Goal: Task Accomplishment & Management: Complete application form

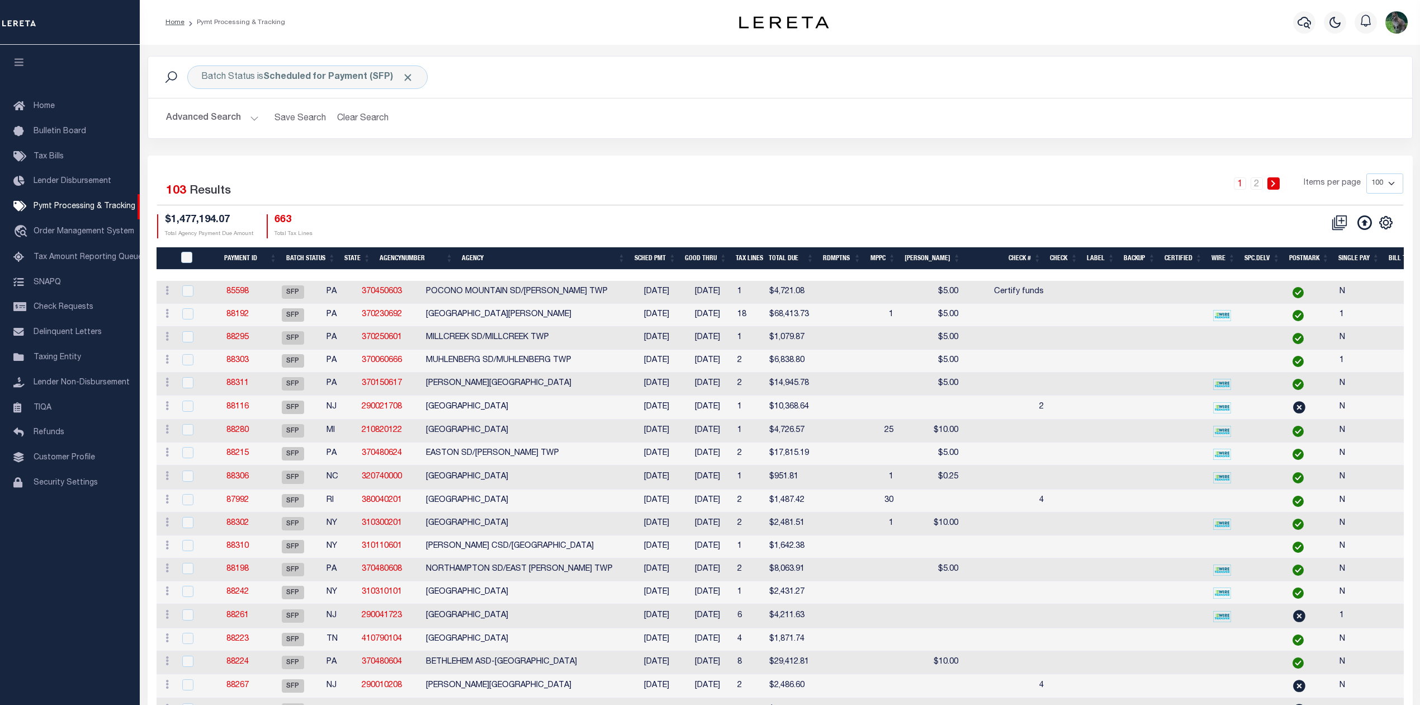
click at [764, 140] on div "Batch Status is Scheduled for Payment (SFP) Search Advanced Search Save Search …" at bounding box center [780, 106] width 1282 height 100
click at [714, 185] on div "1 2 Items per page 100 200 500 1000" at bounding box center [938, 187] width 930 height 29
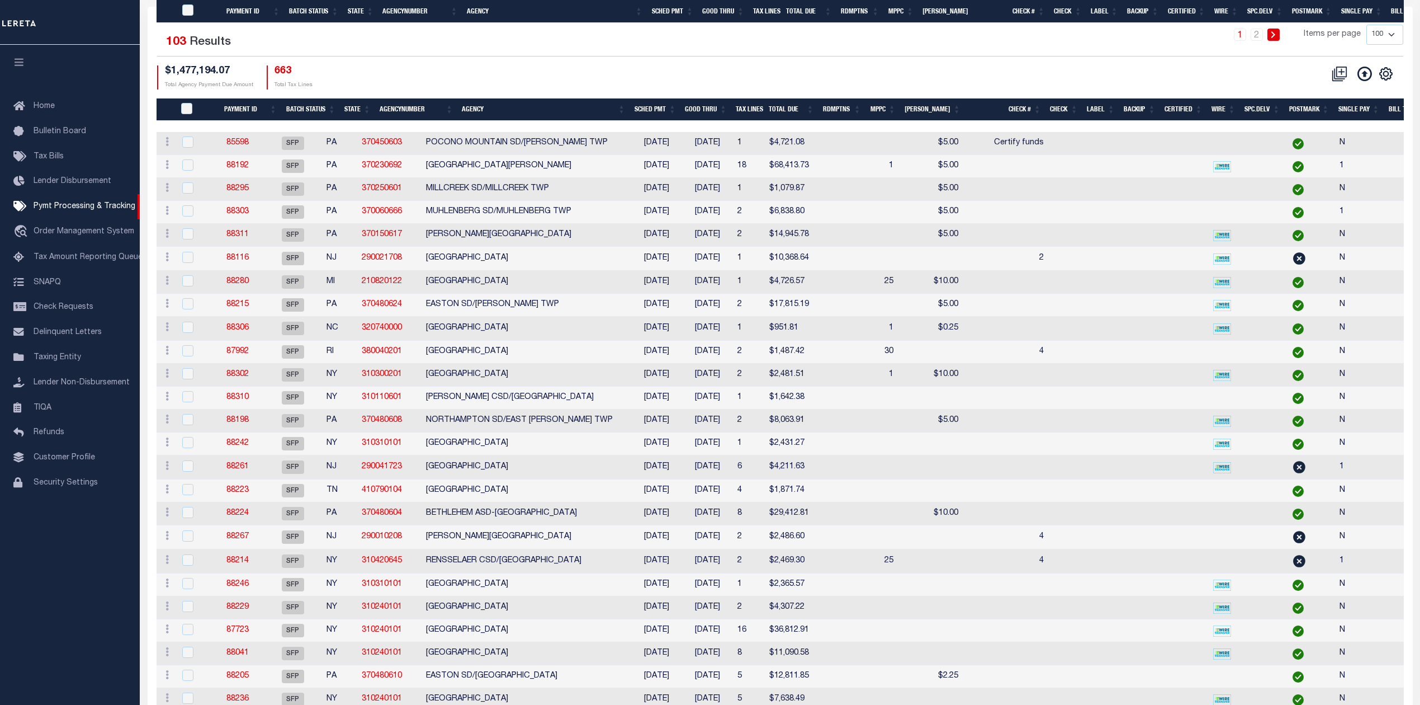
scroll to position [596, 0]
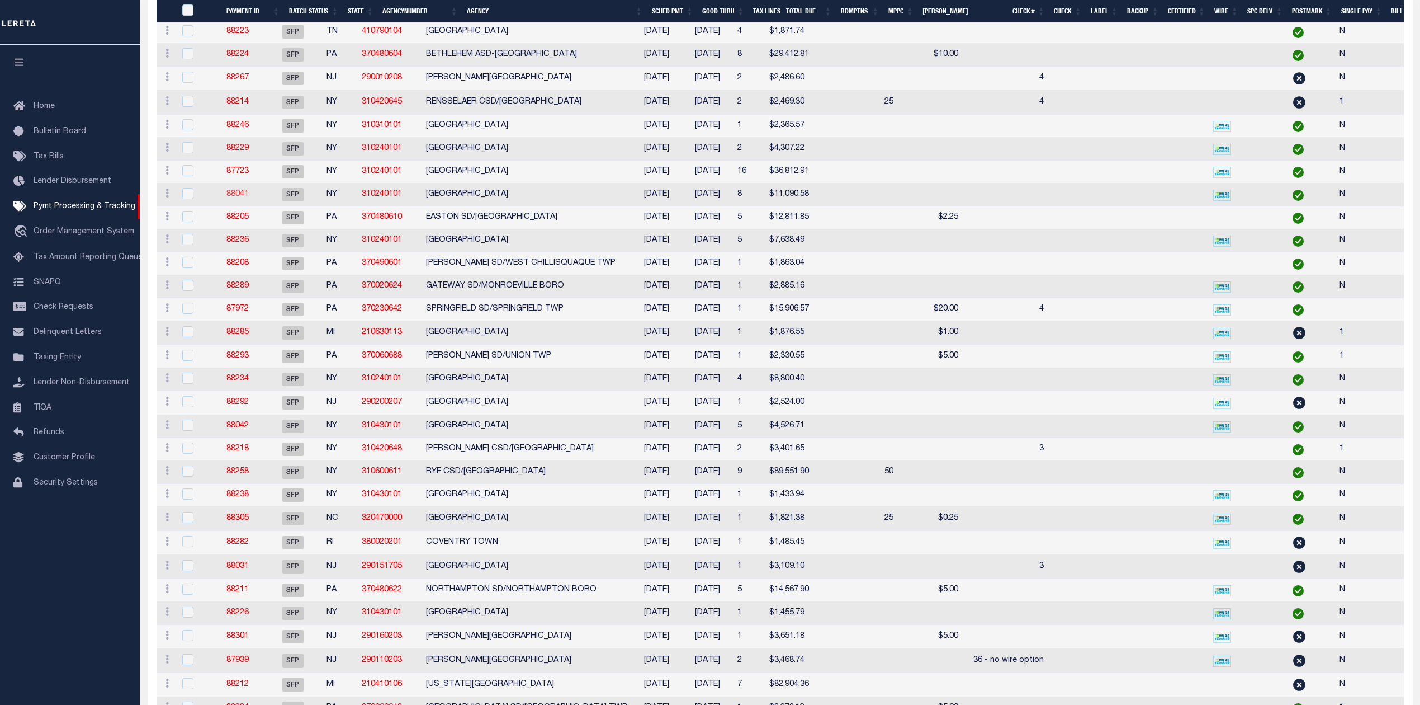
click at [249, 198] on link "88041" at bounding box center [237, 194] width 22 height 8
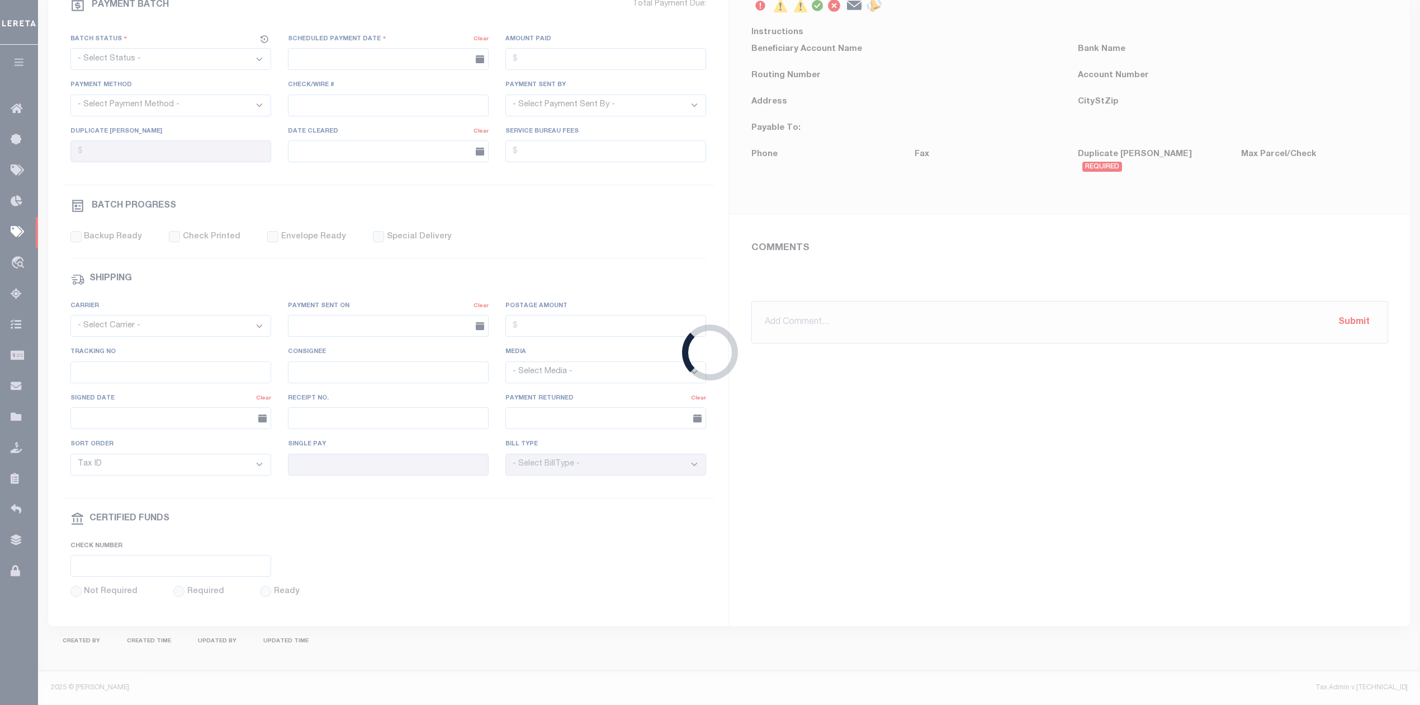
select select "SFP"
type input "[DATE]"
type input "[PERSON_NAME]"
type input "N"
radio input "true"
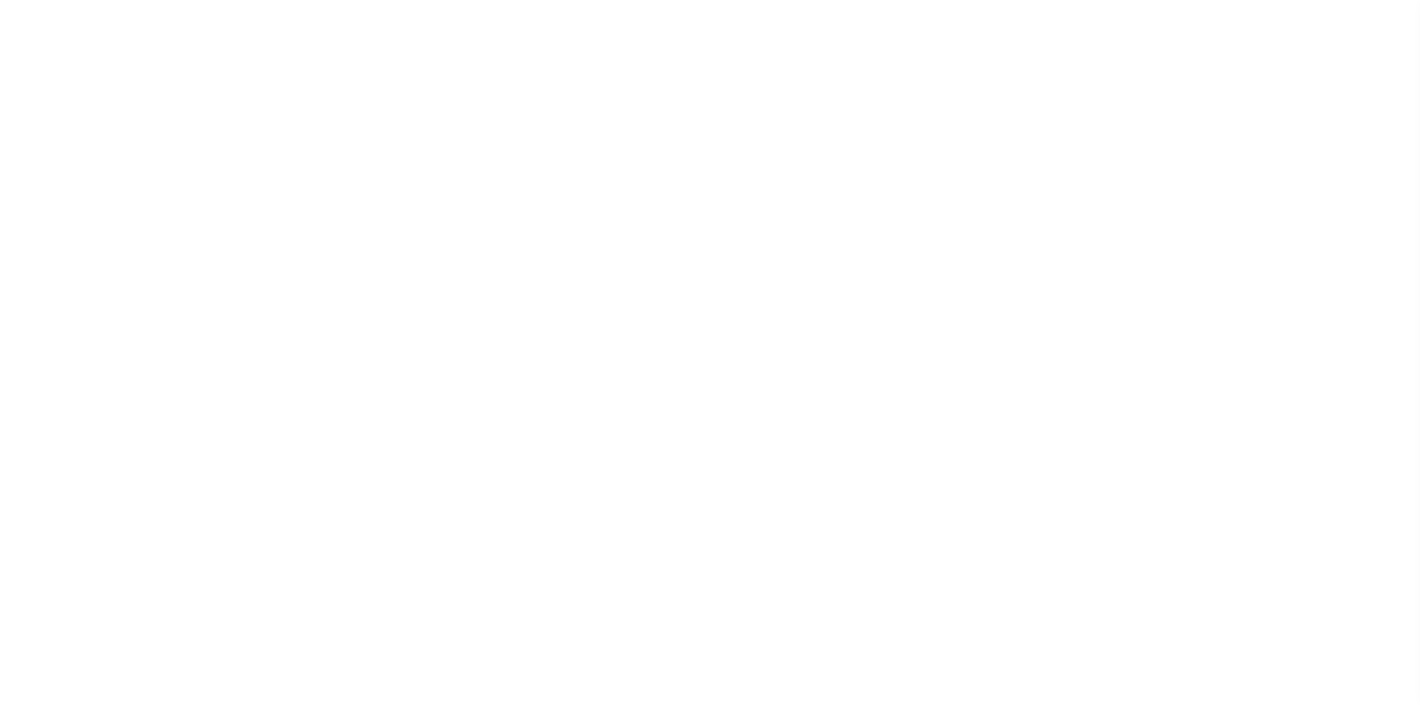
select select "SFP"
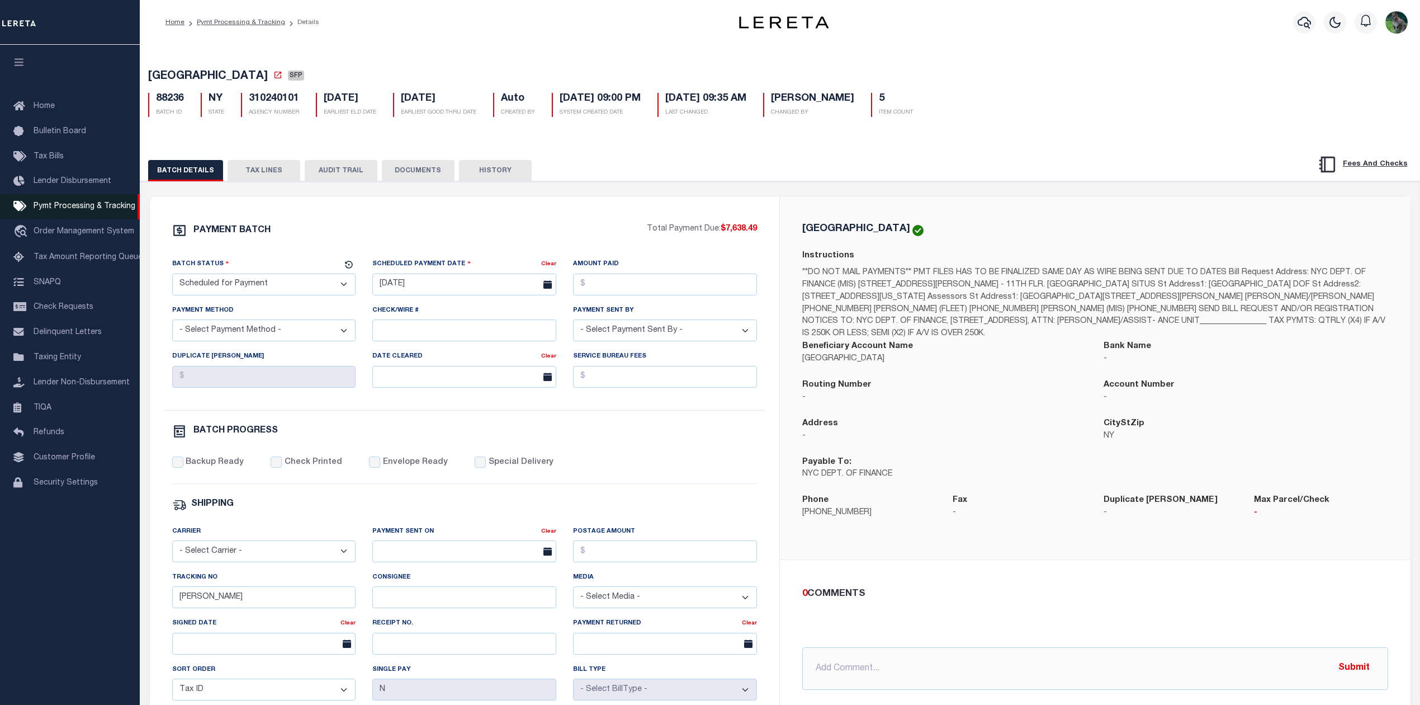
click at [56, 216] on link "Pymt Processing & Tracking" at bounding box center [70, 206] width 140 height 25
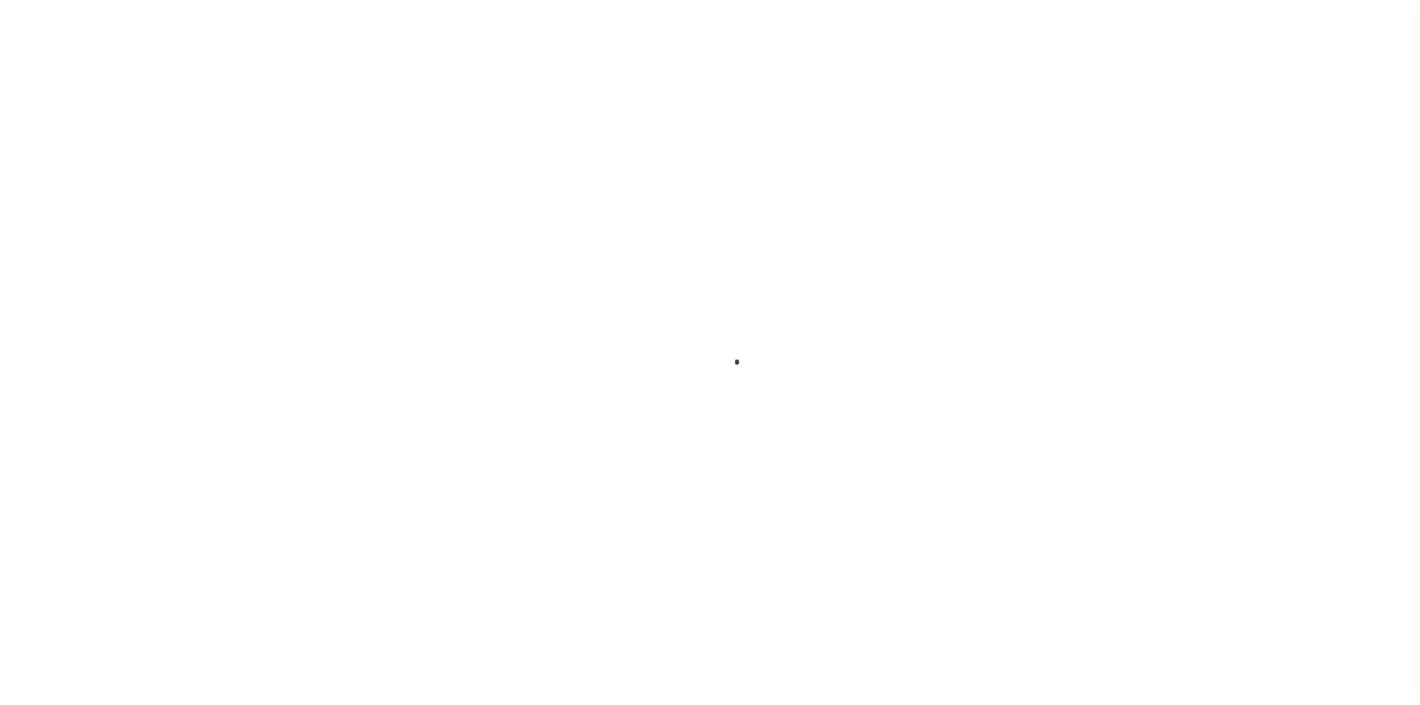
select select "SFP"
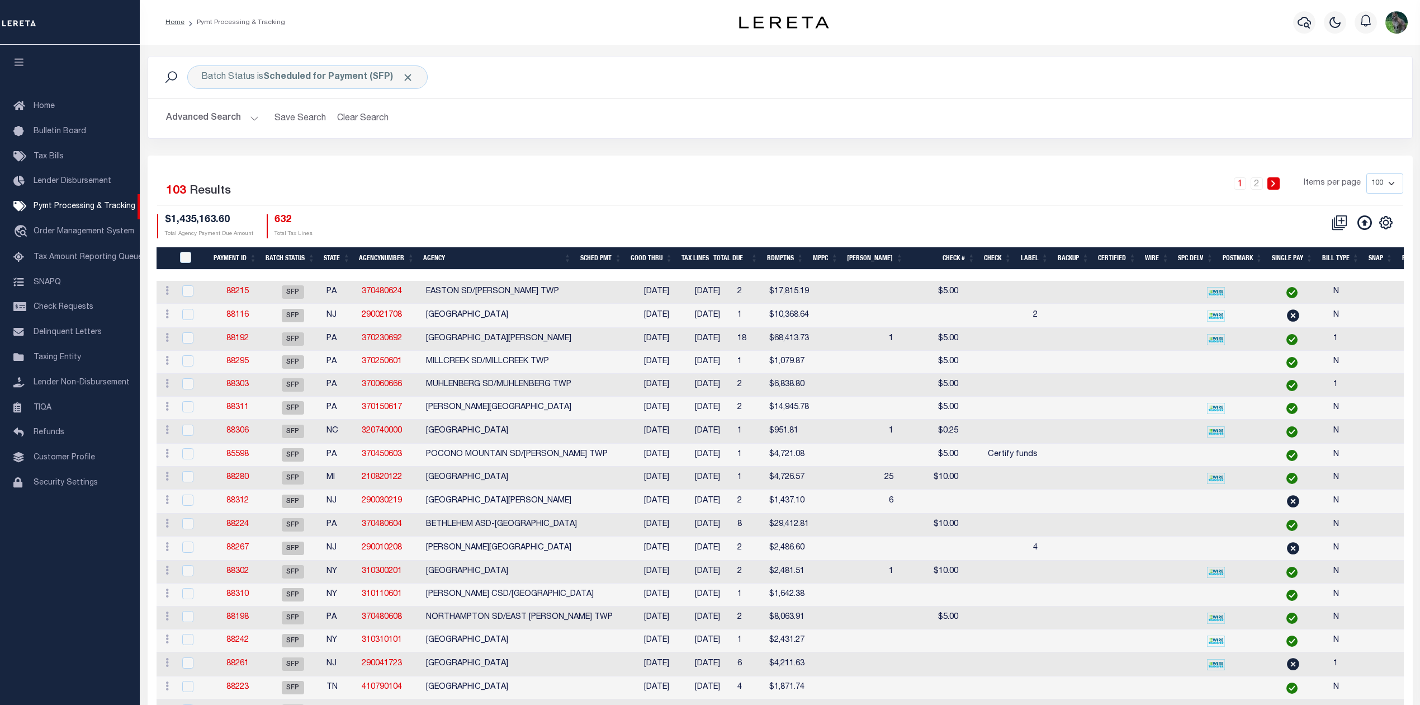
click at [819, 185] on div "1 2 Items per page 100 200 500 1000" at bounding box center [938, 187] width 930 height 29
click at [860, 182] on div "1 2 Items per page 100 200 500 1000" at bounding box center [938, 187] width 930 height 29
drag, startPoint x: 799, startPoint y: 182, endPoint x: 795, endPoint y: 173, distance: 9.8
click at [799, 181] on div "1 2 Items per page 100 200 500 1000" at bounding box center [938, 187] width 930 height 29
click at [1151, 16] on div "Profile Sign out" at bounding box center [1150, 22] width 523 height 39
